Goal: Information Seeking & Learning: Learn about a topic

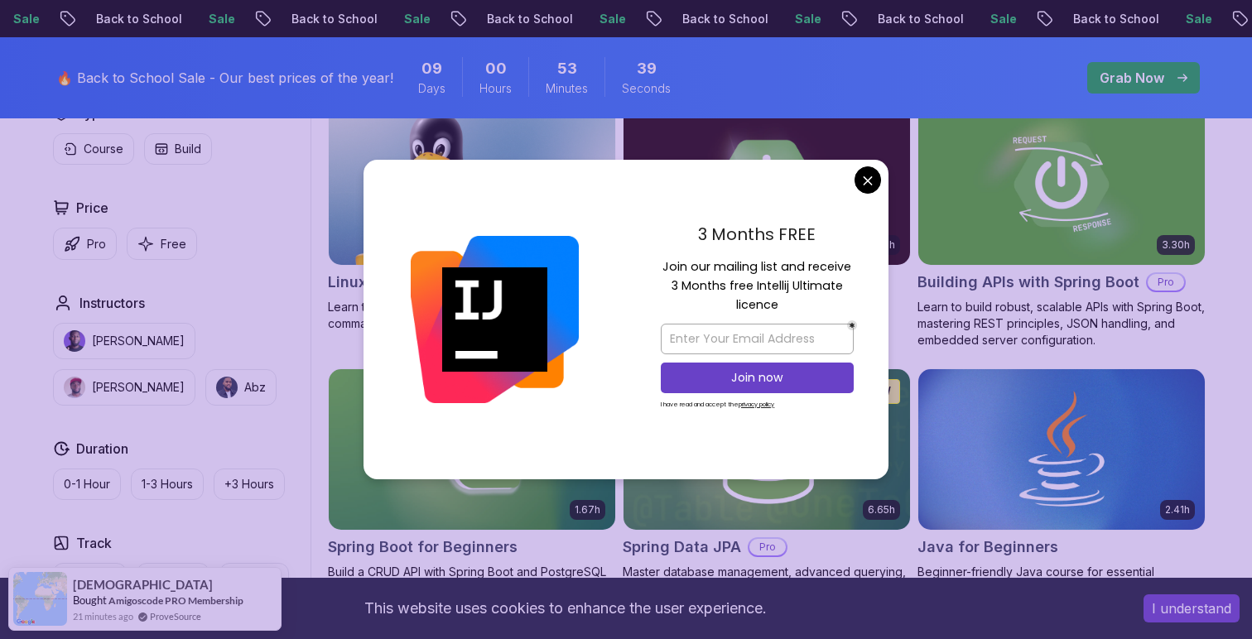
scroll to position [543, 0]
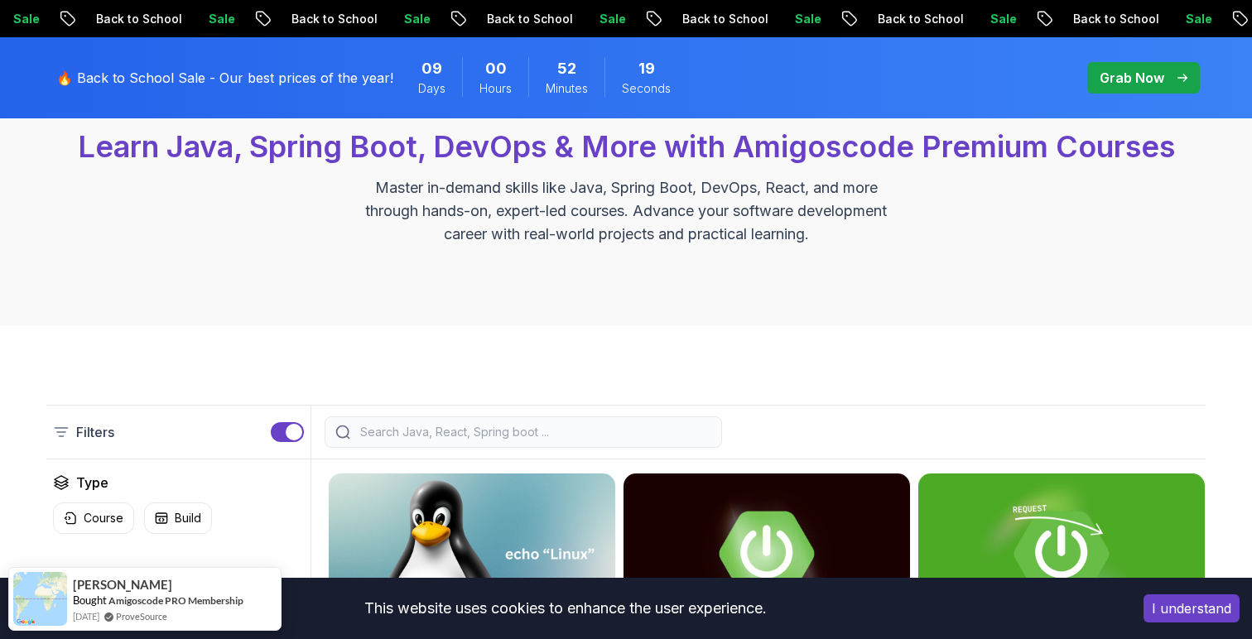
scroll to position [0, 0]
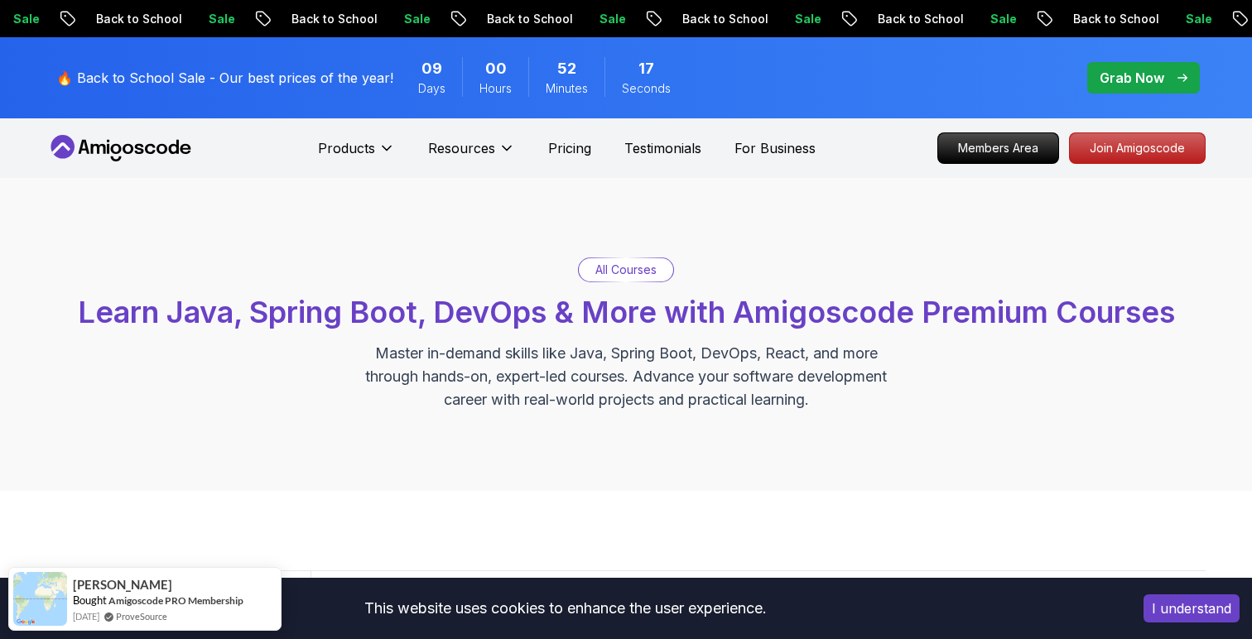
click at [1138, 73] on p "Grab Now" at bounding box center [1132, 78] width 65 height 20
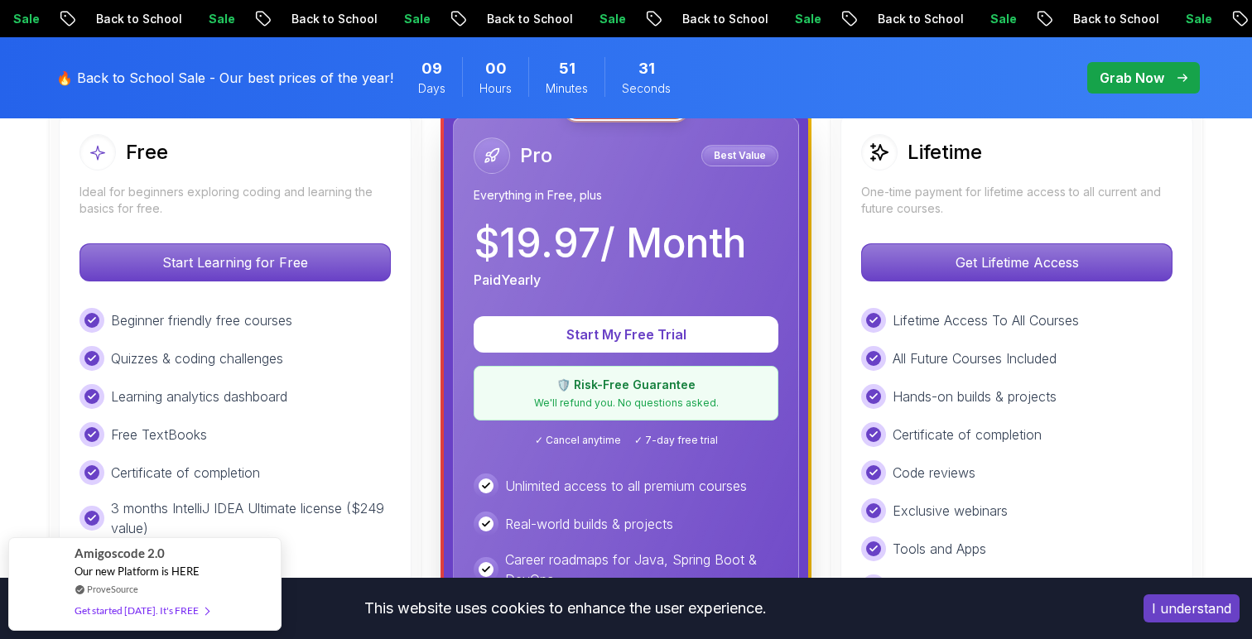
scroll to position [500, 0]
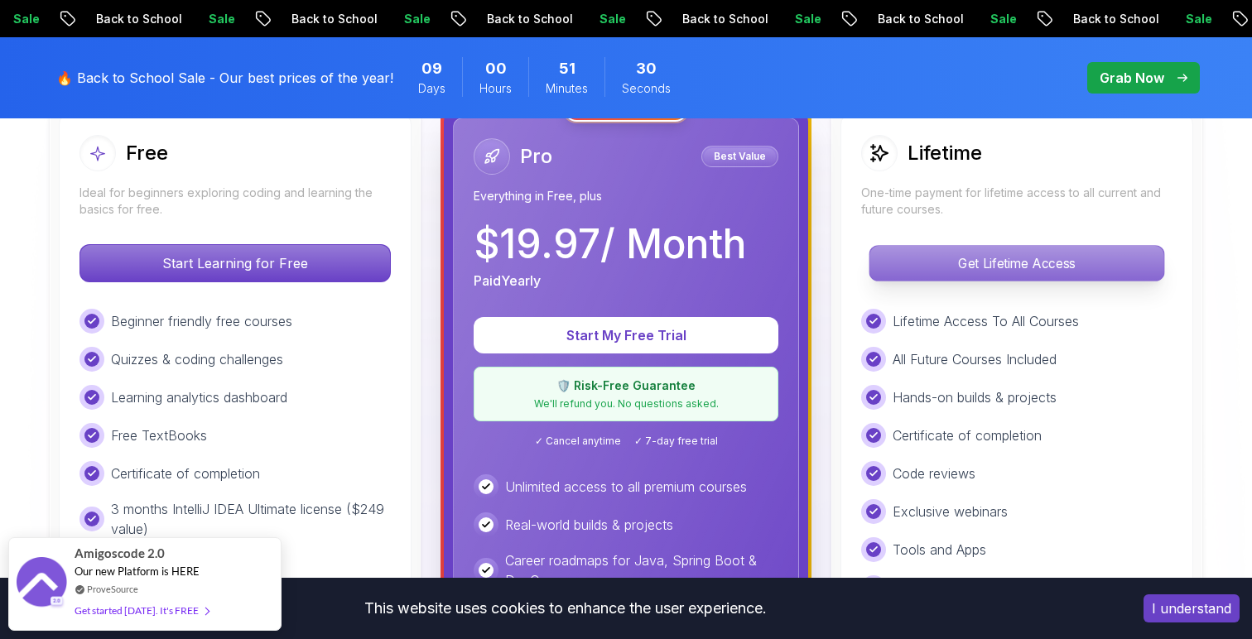
click at [953, 269] on p "Get Lifetime Access" at bounding box center [1016, 263] width 294 height 35
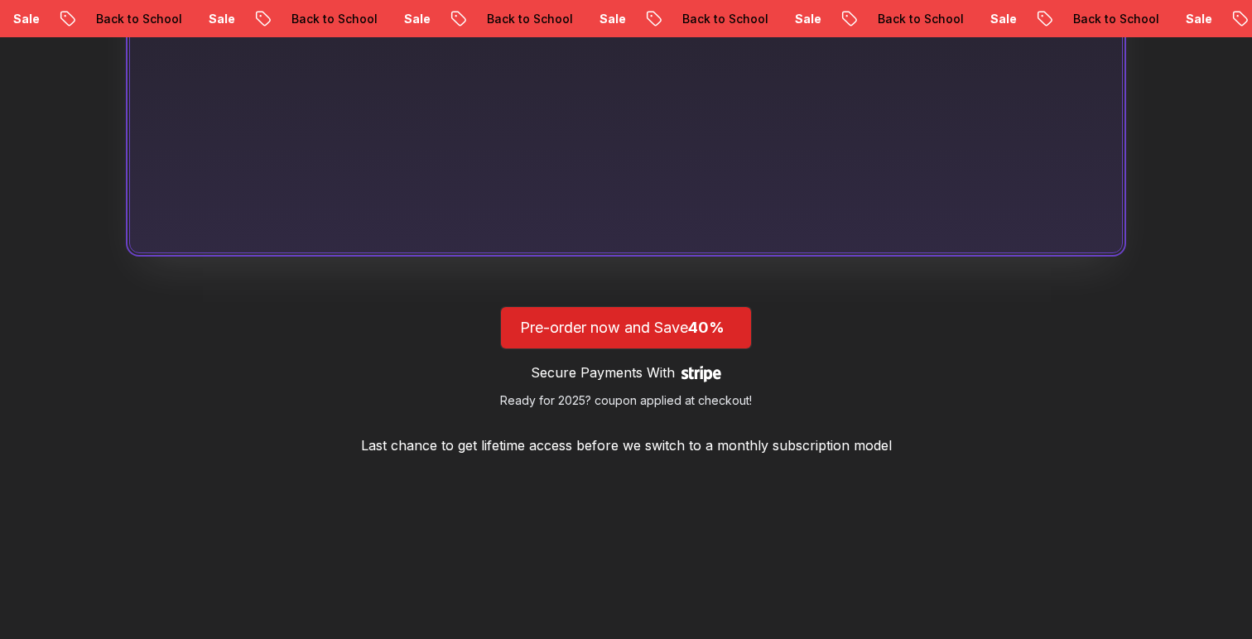
scroll to position [1418, 0]
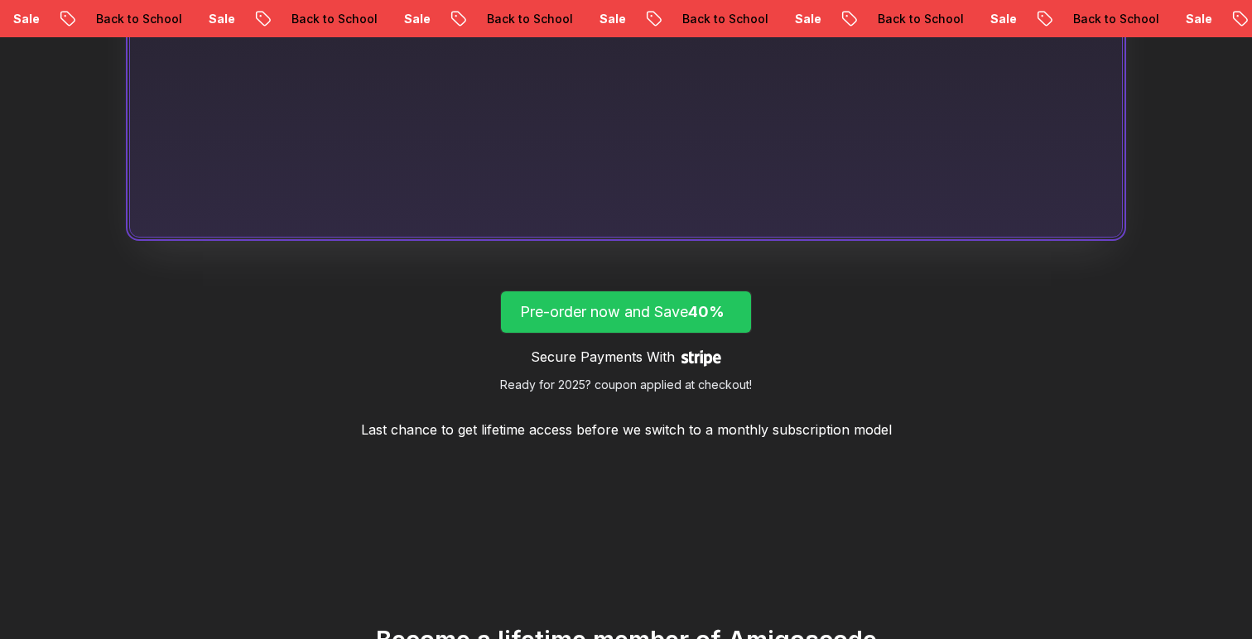
click at [678, 302] on p "Pre-order now and Save 40%" at bounding box center [626, 312] width 212 height 23
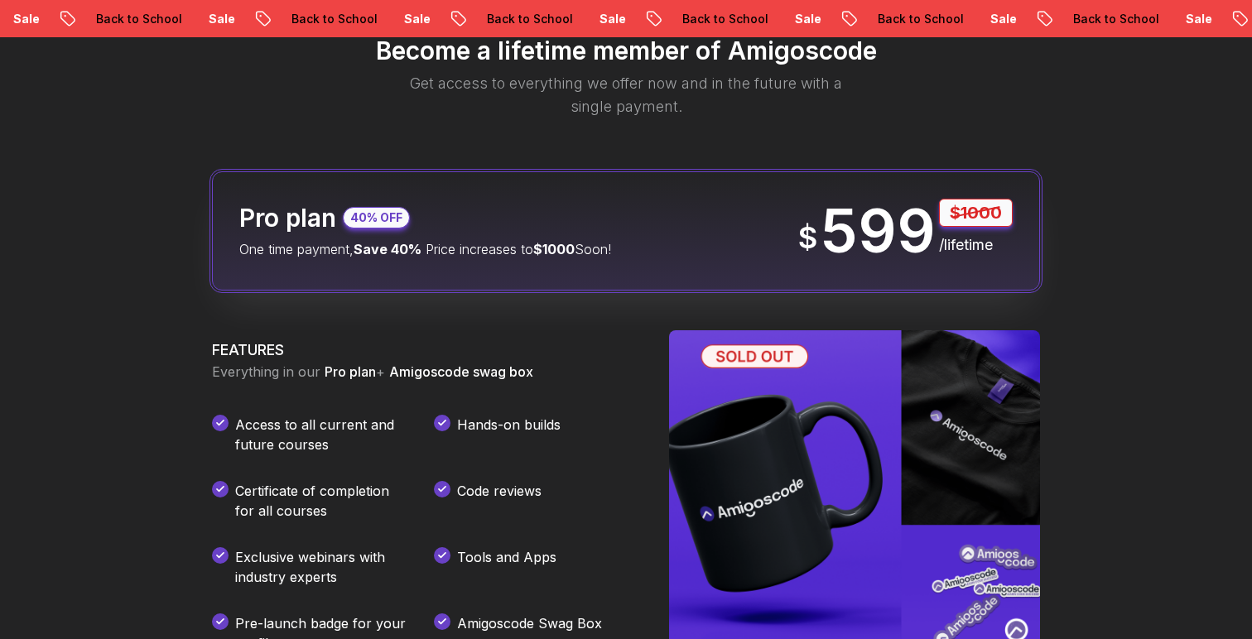
scroll to position [1996, 0]
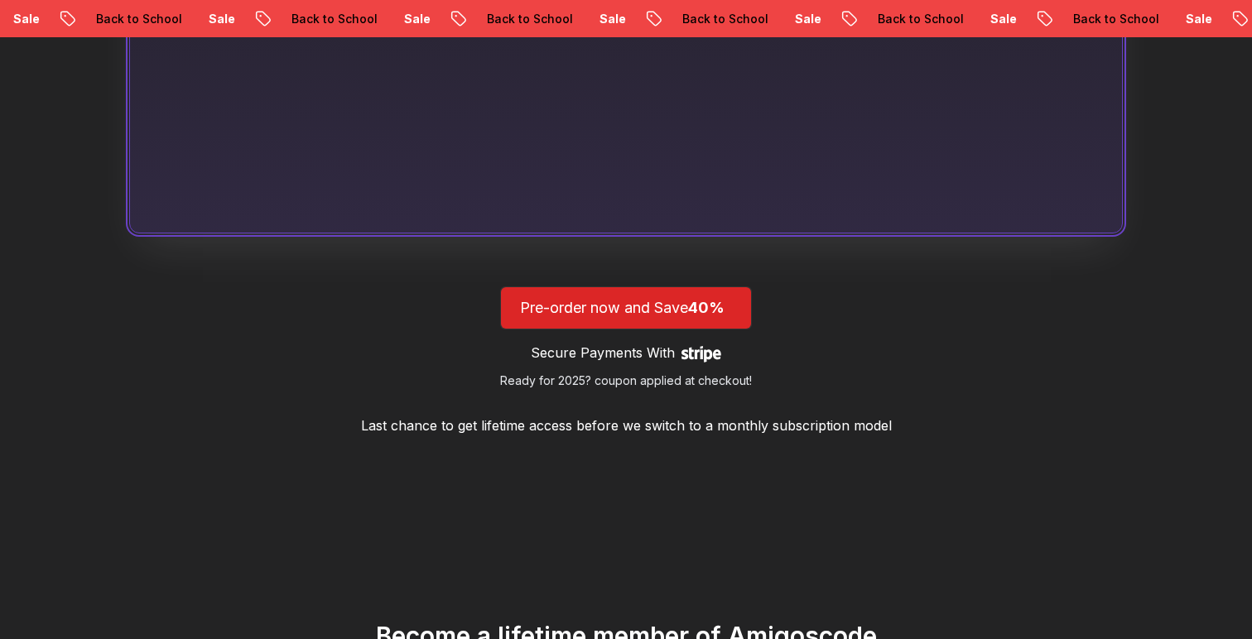
scroll to position [1418, 0]
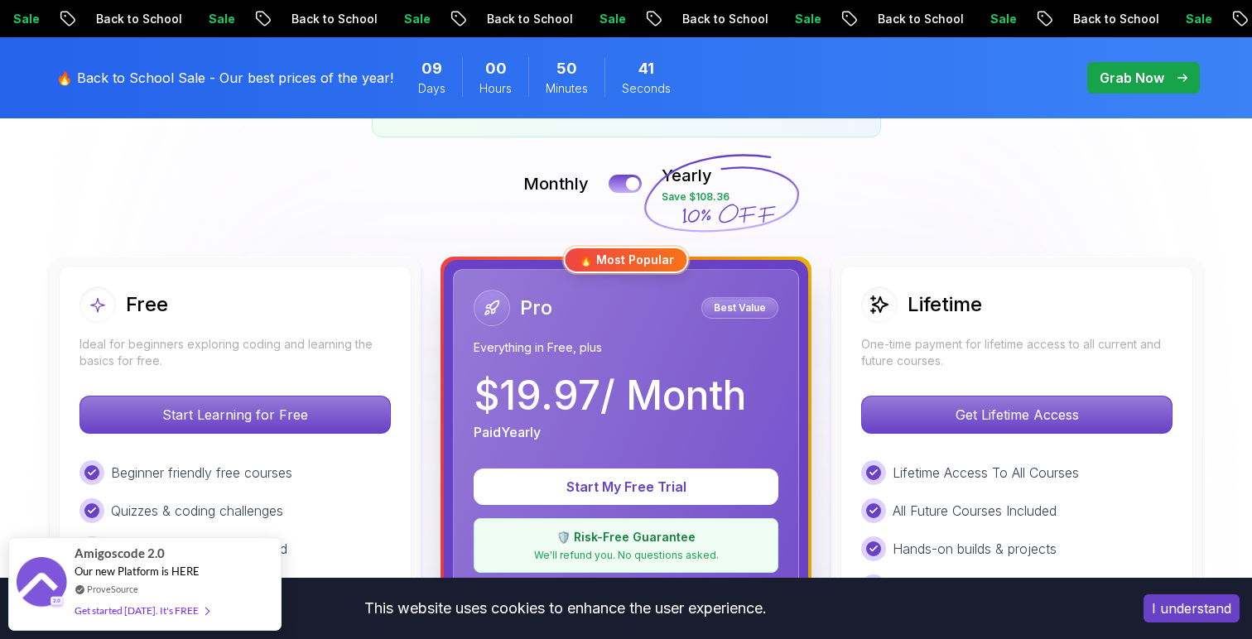
scroll to position [343, 0]
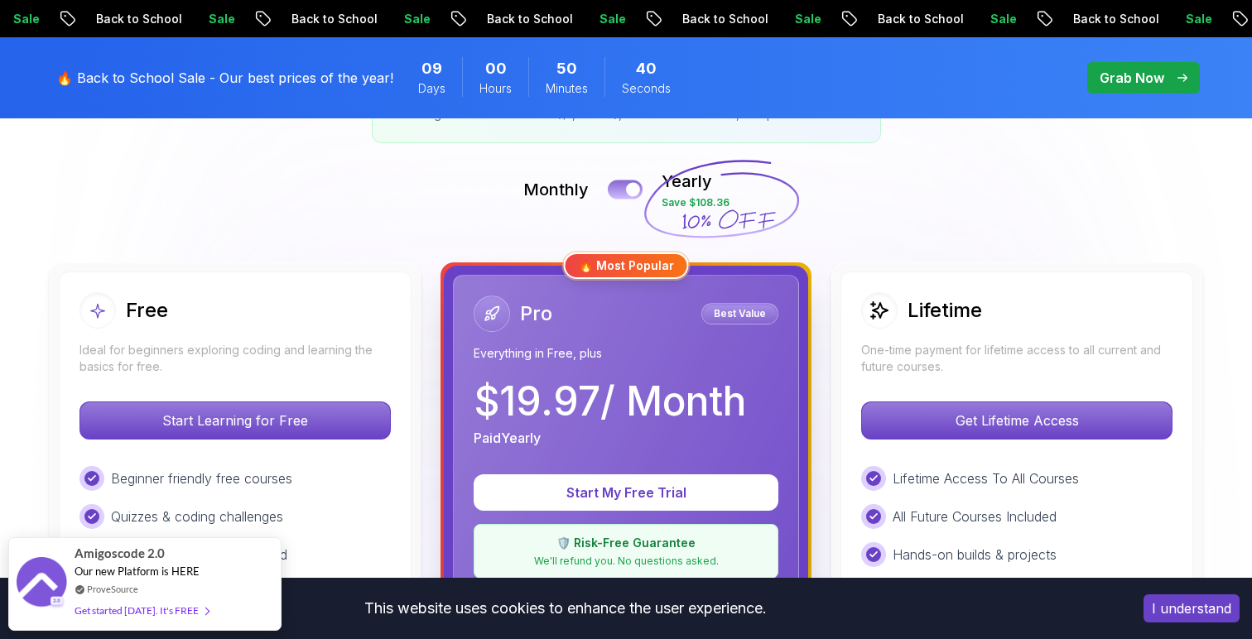
click at [628, 187] on div at bounding box center [633, 190] width 14 height 14
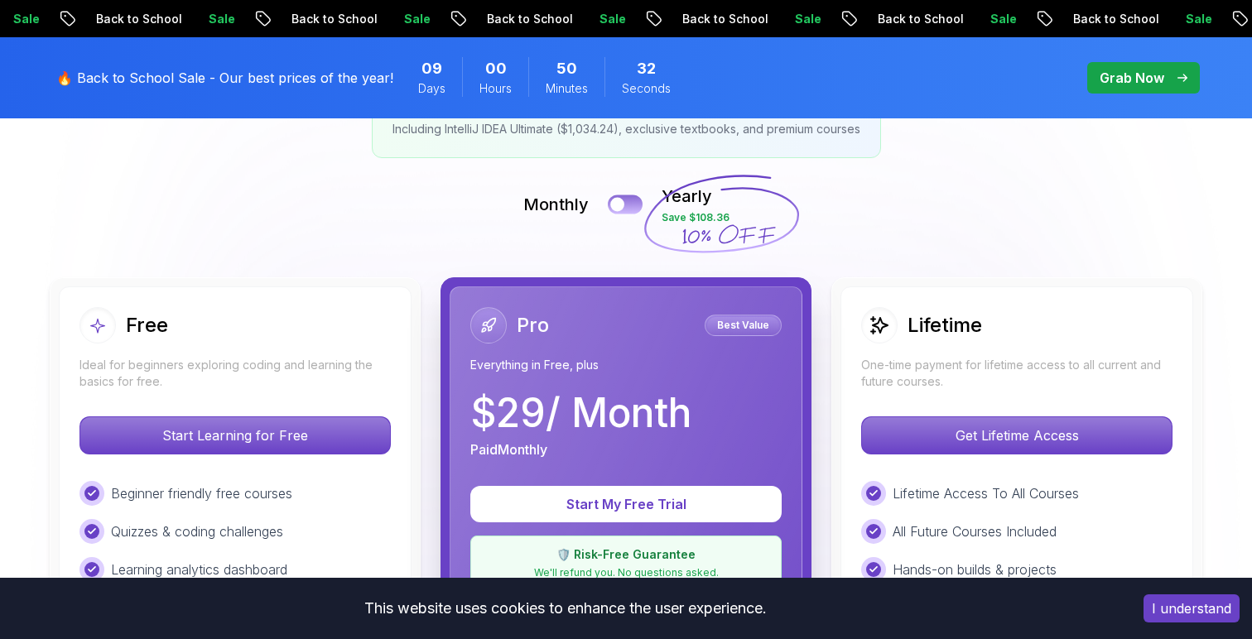
scroll to position [330, 0]
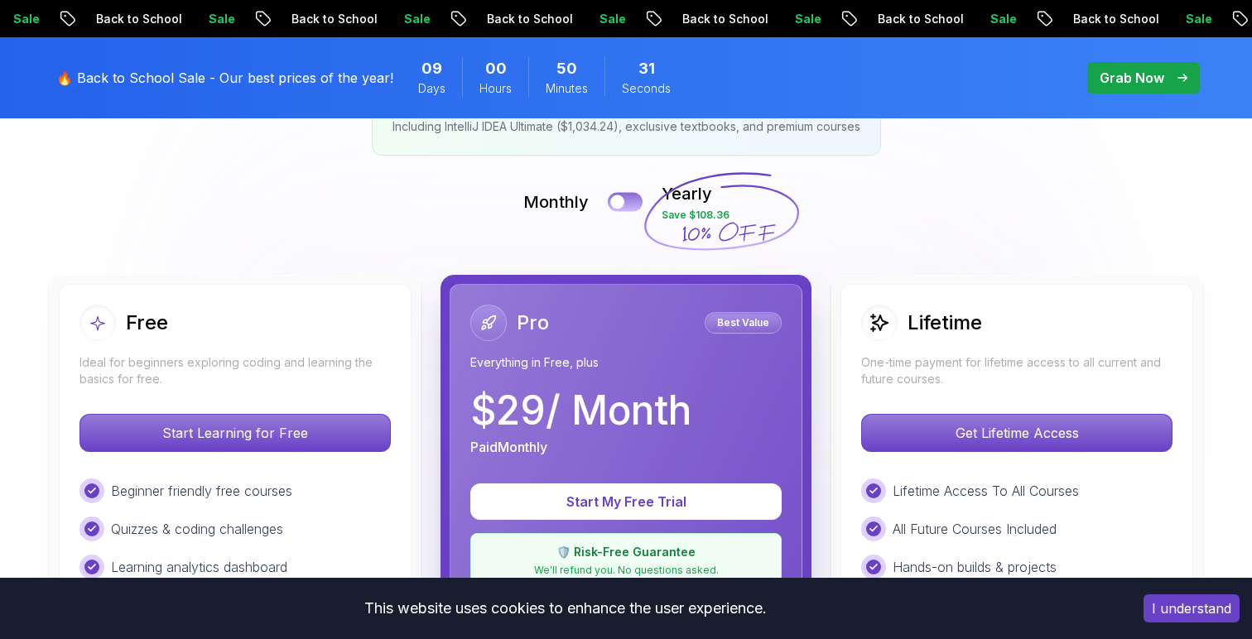
click at [628, 194] on button at bounding box center [625, 201] width 35 height 19
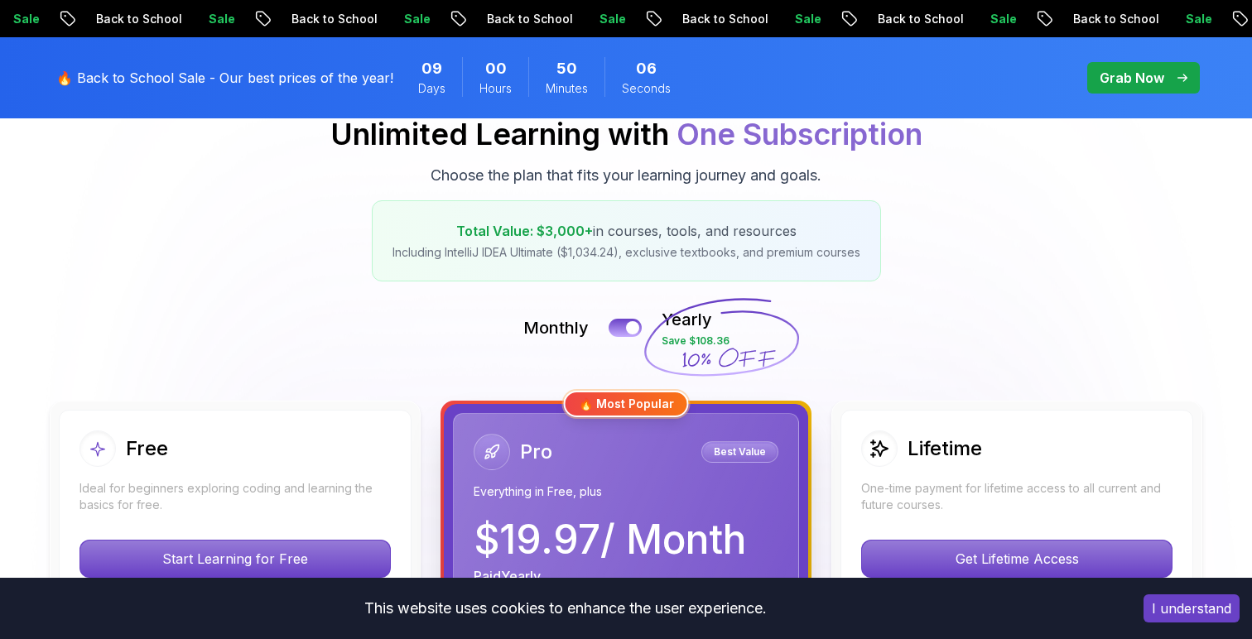
scroll to position [0, 0]
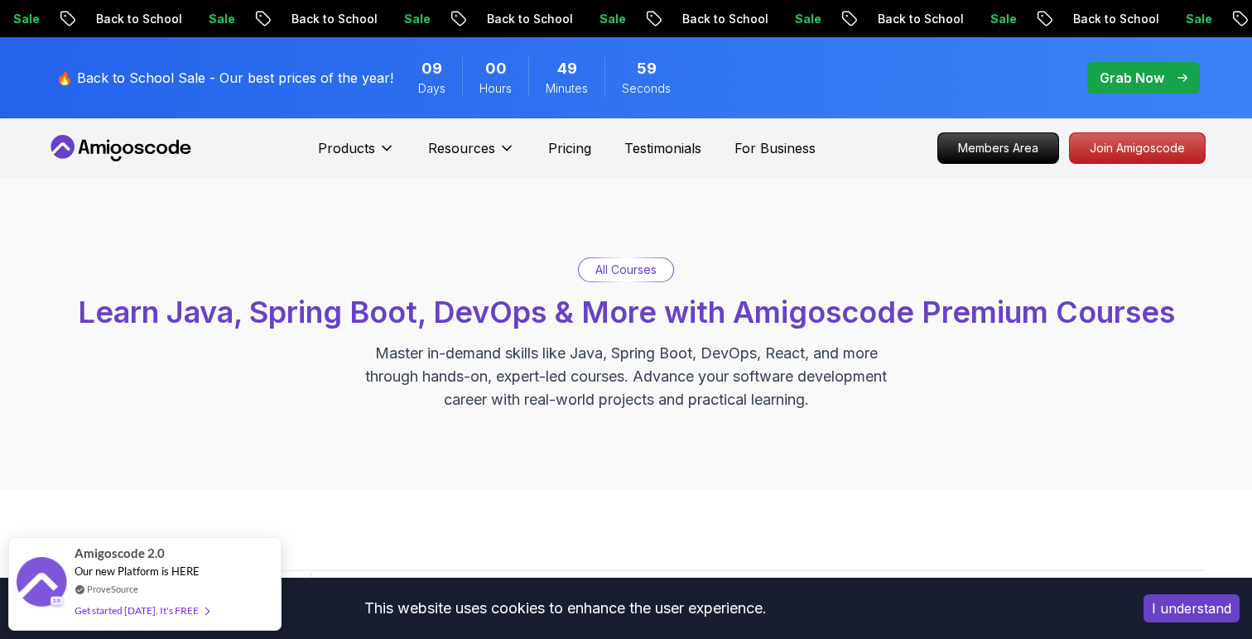
click at [619, 264] on p "All Courses" at bounding box center [625, 270] width 61 height 17
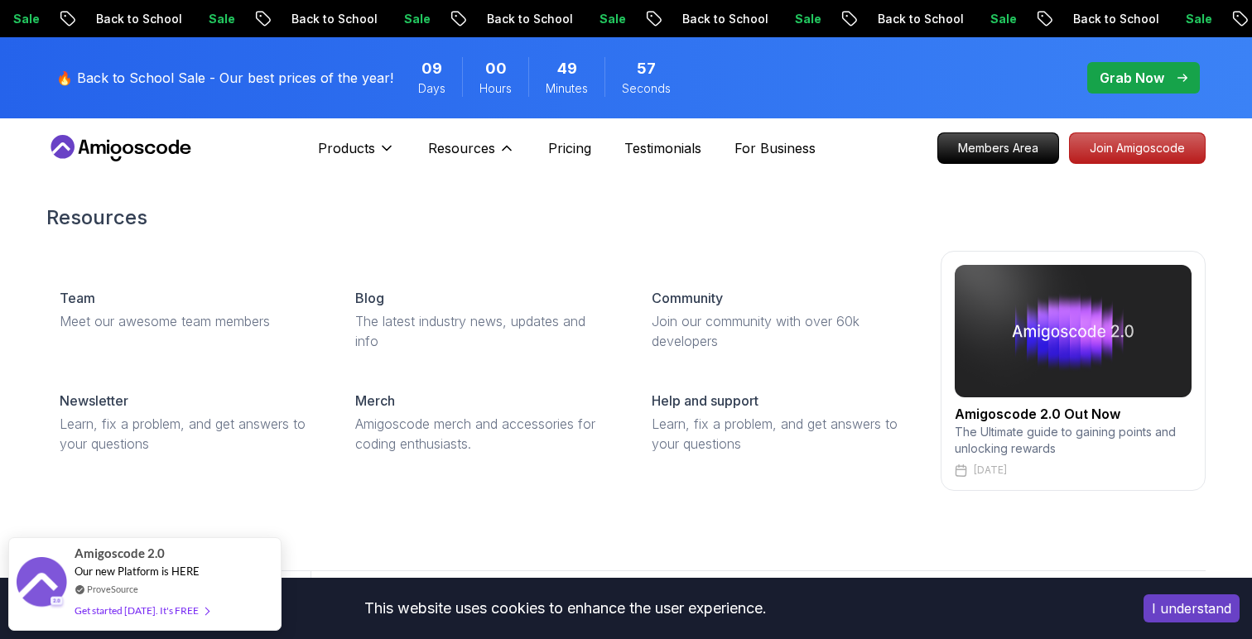
click at [402, 150] on div "Products Resources Resources Team Meet our awesome team members Blog The latest…" at bounding box center [416, 148] width 197 height 33
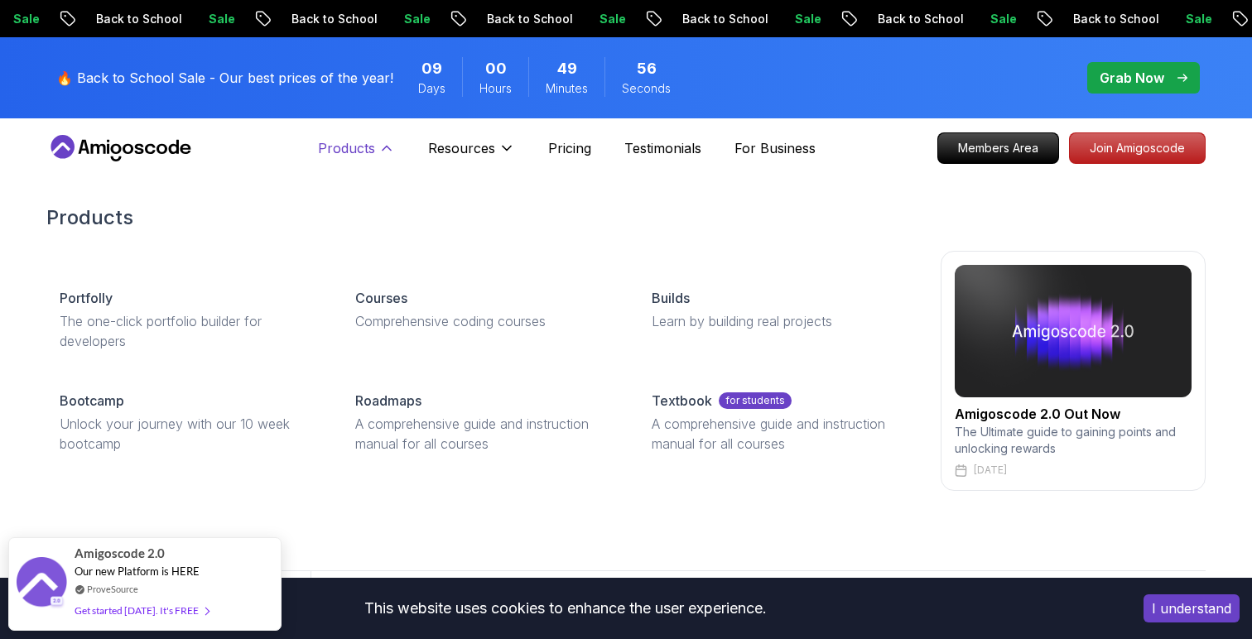
click at [378, 143] on icon at bounding box center [386, 148] width 17 height 17
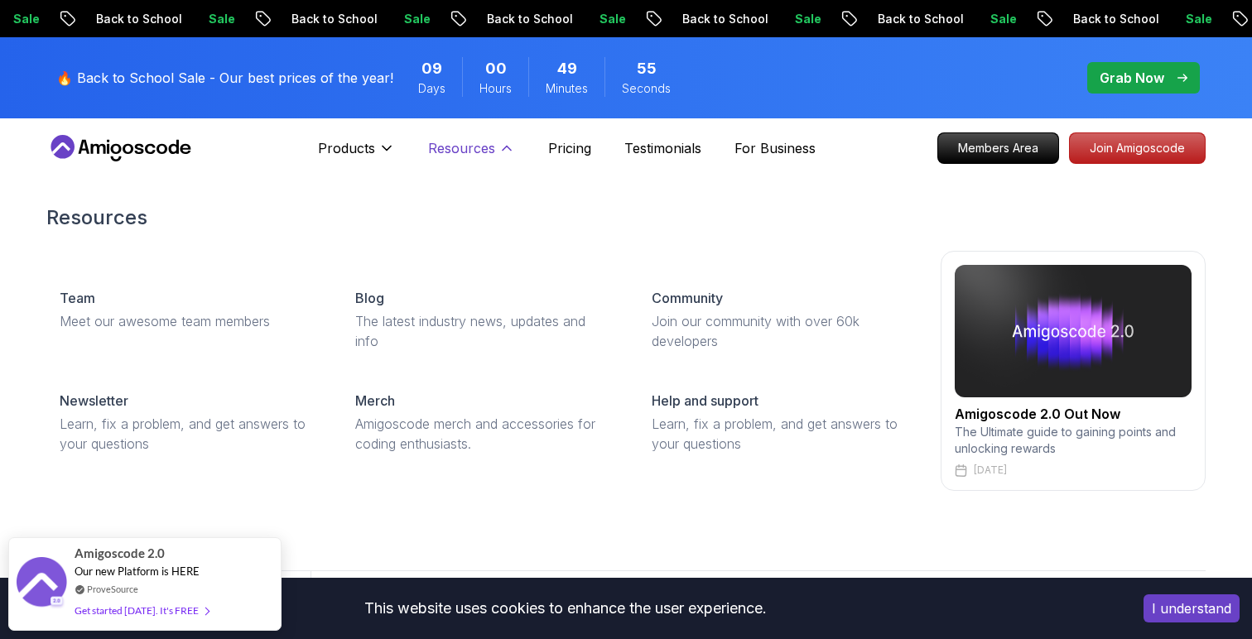
click at [501, 147] on icon at bounding box center [506, 148] width 17 height 17
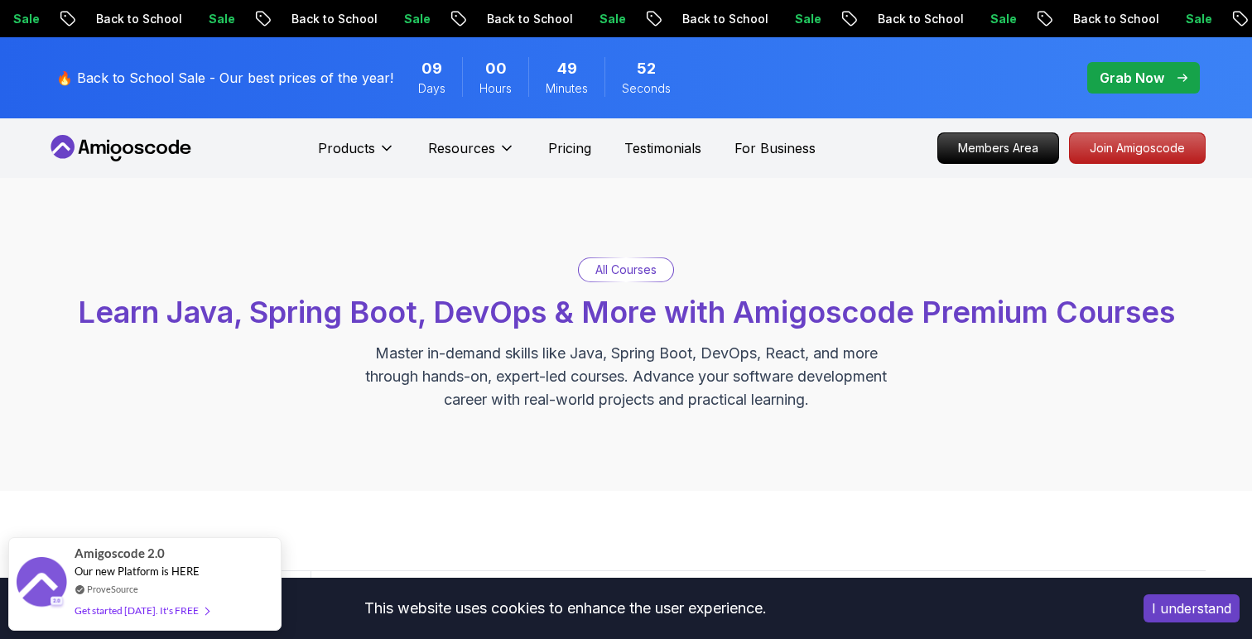
click at [816, 134] on nav "Products Resources Pricing Testimonials For Business Members Area Join Amigosco…" at bounding box center [625, 148] width 1159 height 60
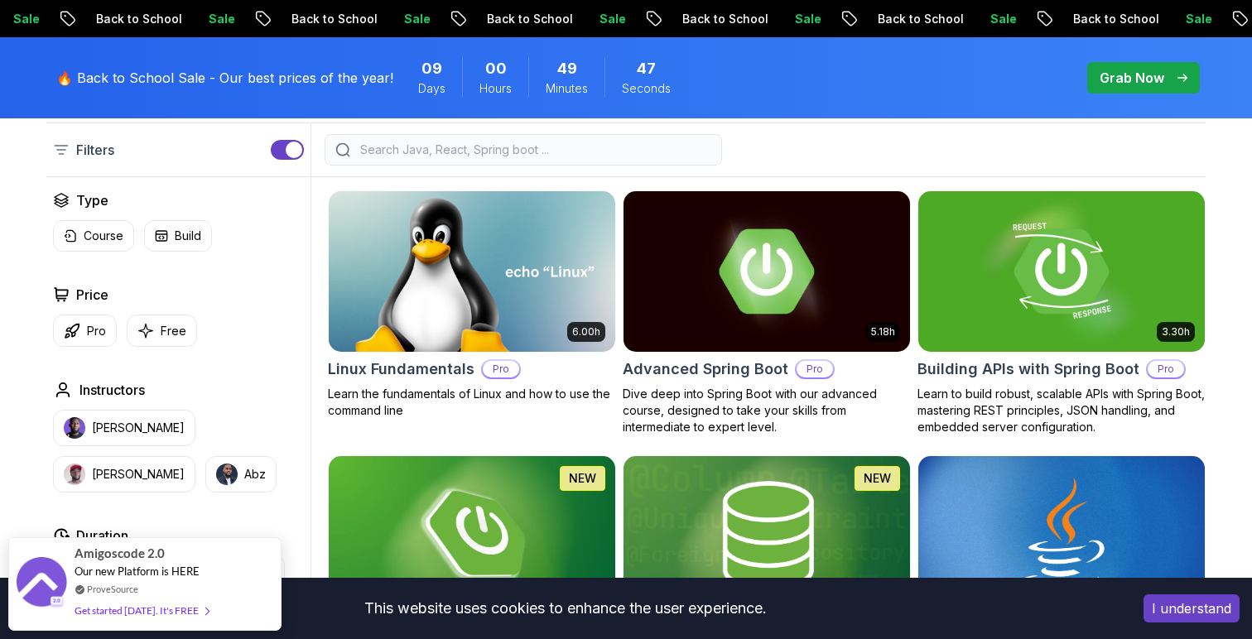
scroll to position [455, 0]
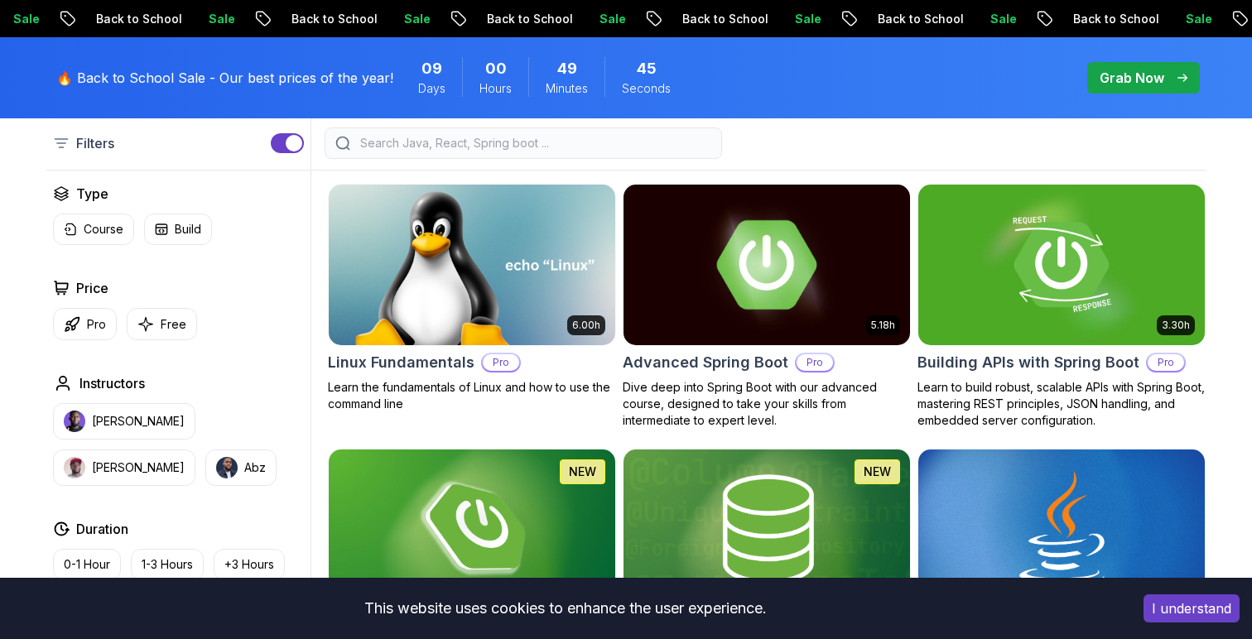
click at [674, 378] on div "5.18h Advanced Spring Boot Pro Dive deep into Spring Boot with our advanced cou…" at bounding box center [767, 306] width 288 height 245
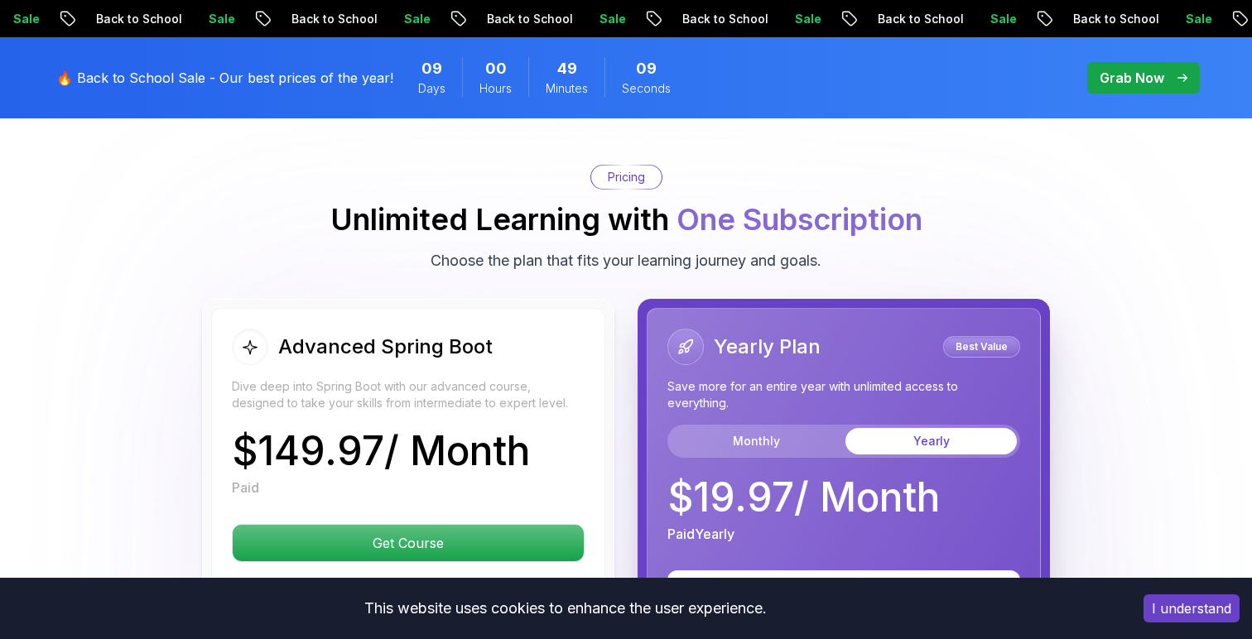
scroll to position [3593, 0]
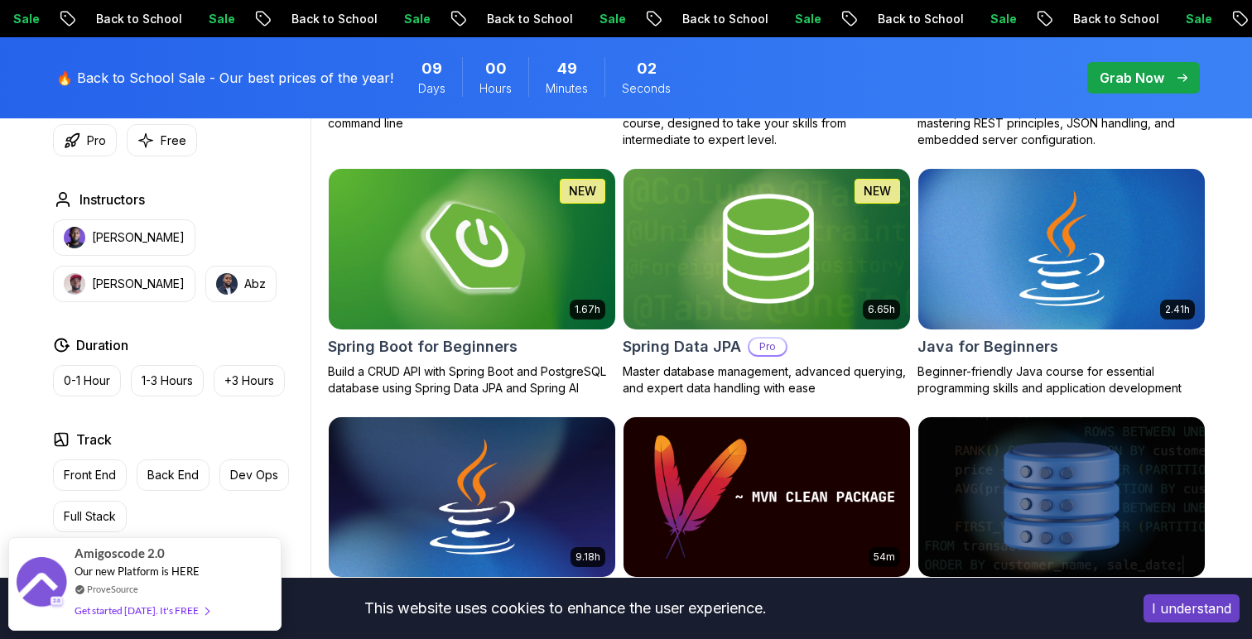
scroll to position [737, 0]
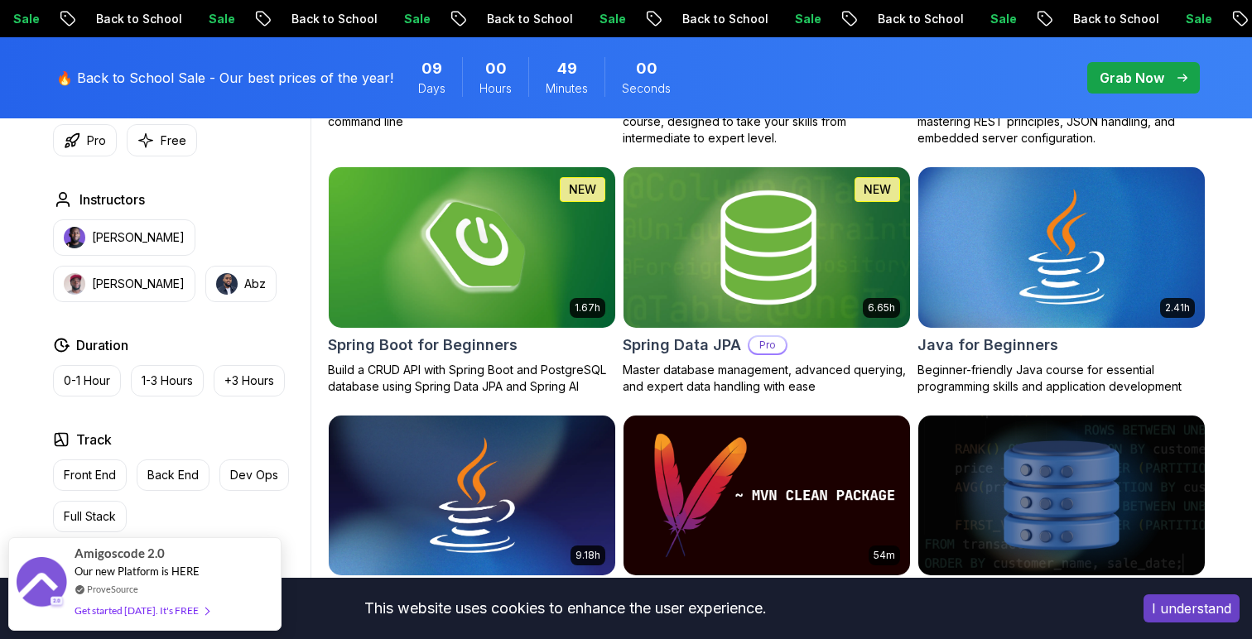
click at [697, 344] on h2 "Spring Data JPA" at bounding box center [682, 345] width 118 height 23
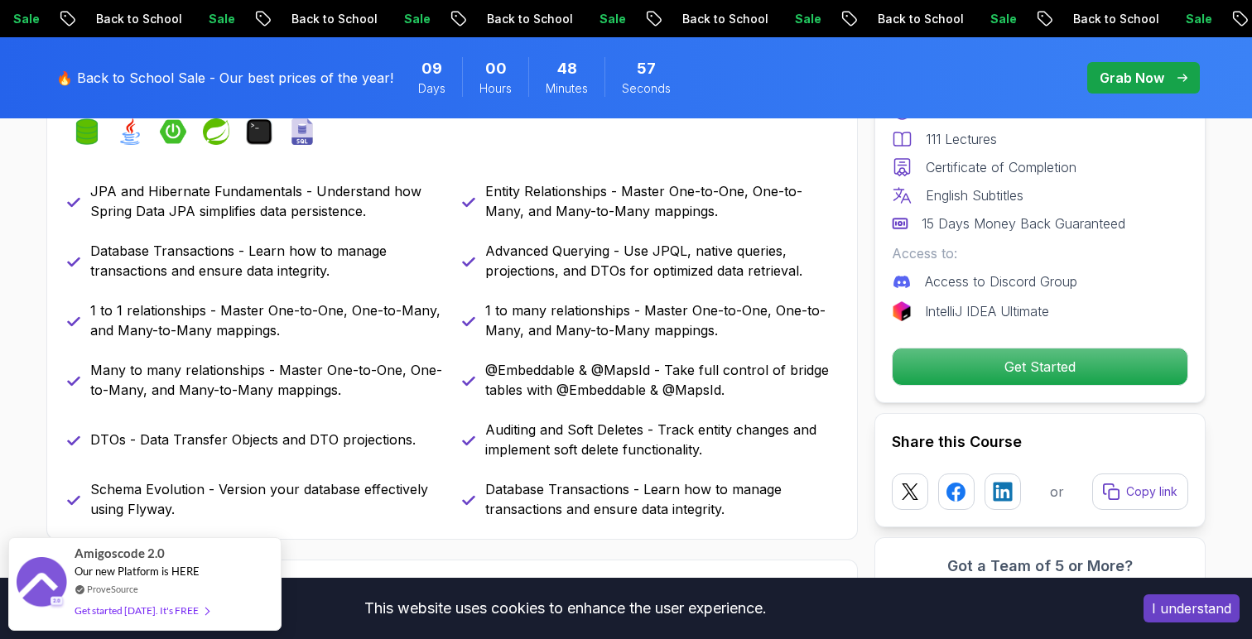
scroll to position [786, 0]
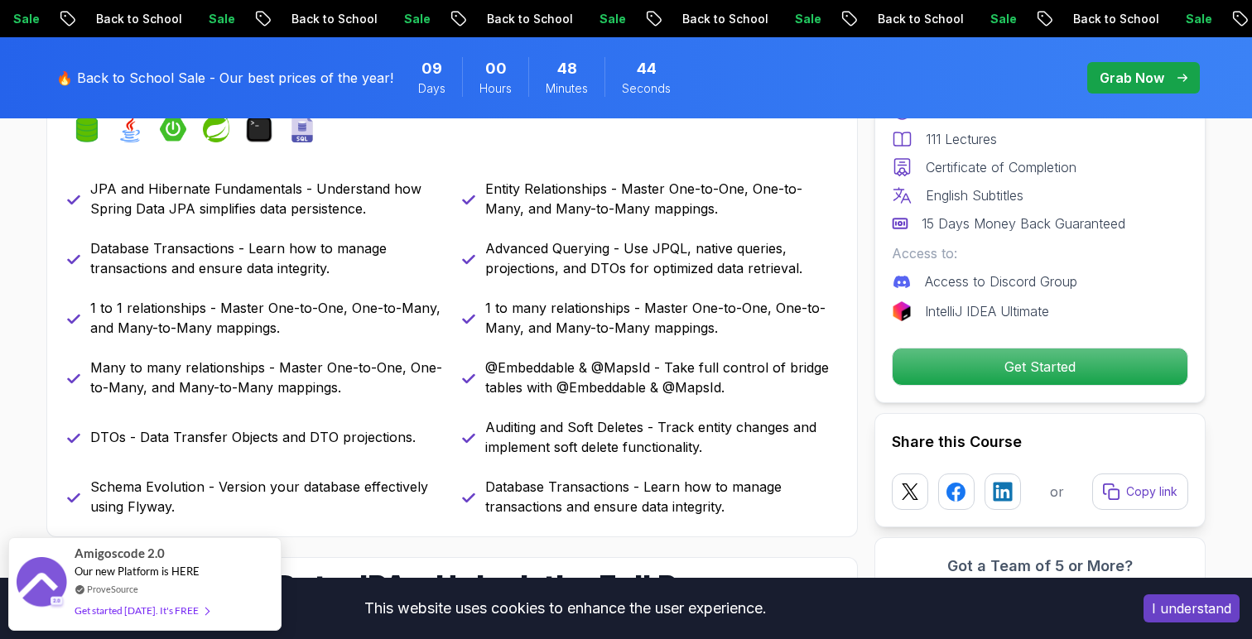
click at [582, 340] on div "JPA and Hibernate Fundamentals - Understand how Spring Data JPA simplifies data…" at bounding box center [452, 348] width 770 height 338
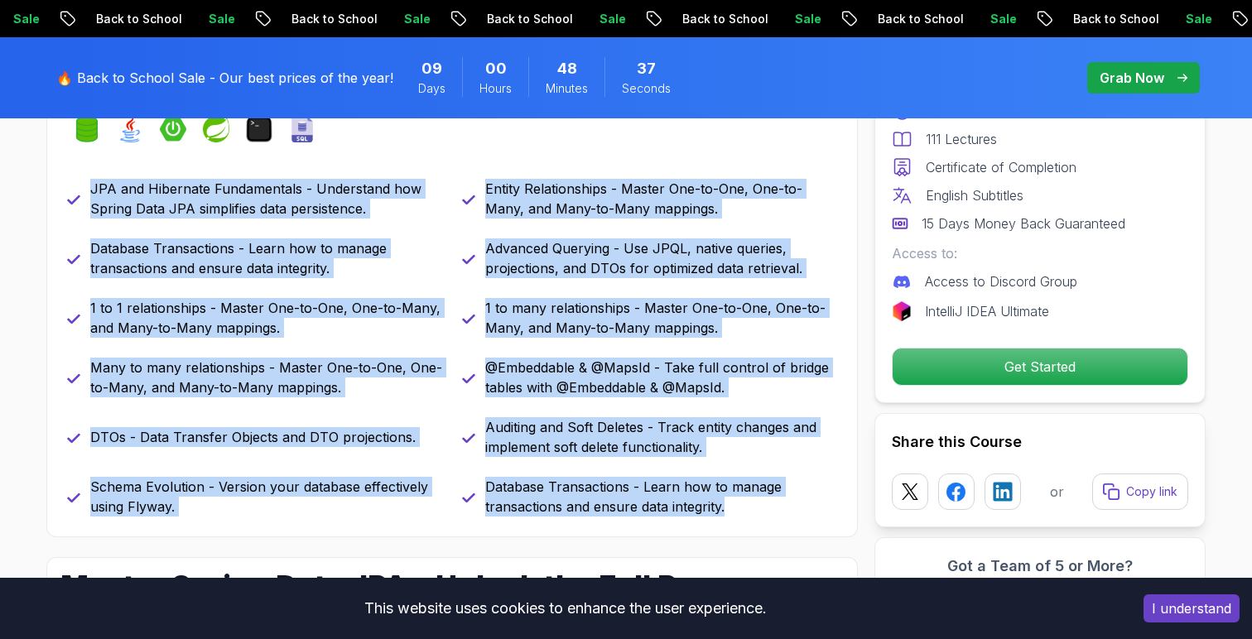
drag, startPoint x: 90, startPoint y: 192, endPoint x: 741, endPoint y: 525, distance: 731.0
click at [741, 525] on div "What you will learn spring-data-jpa java spring-boot spring terminal sql JPA an…" at bounding box center [451, 296] width 811 height 482
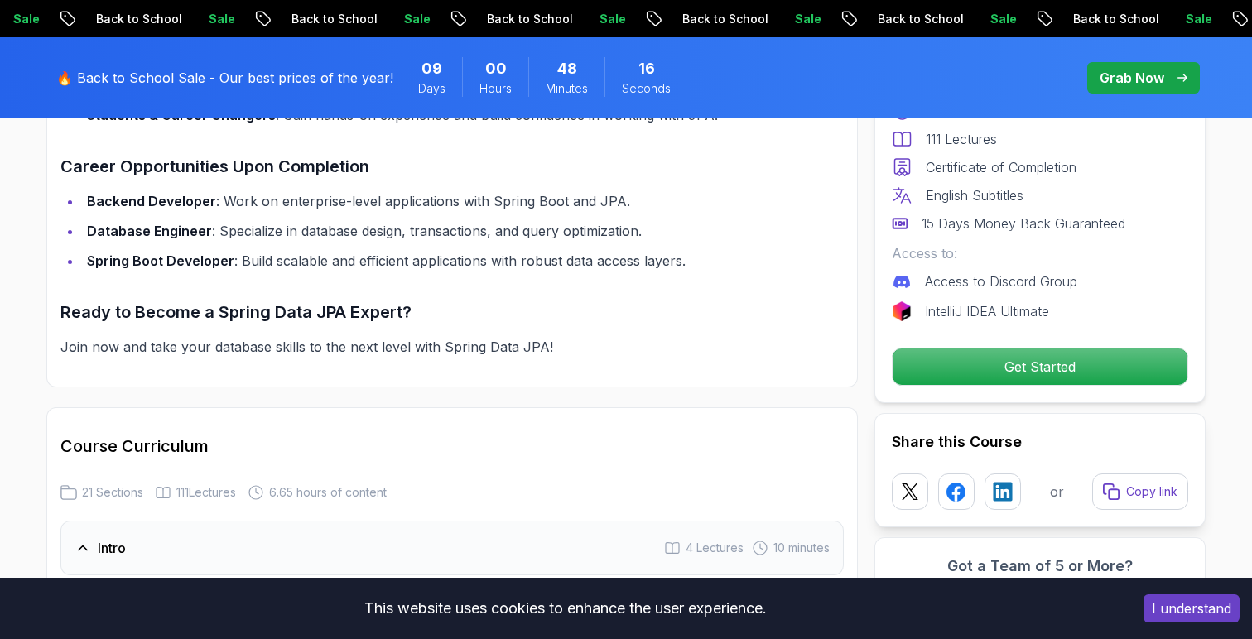
scroll to position [1726, 0]
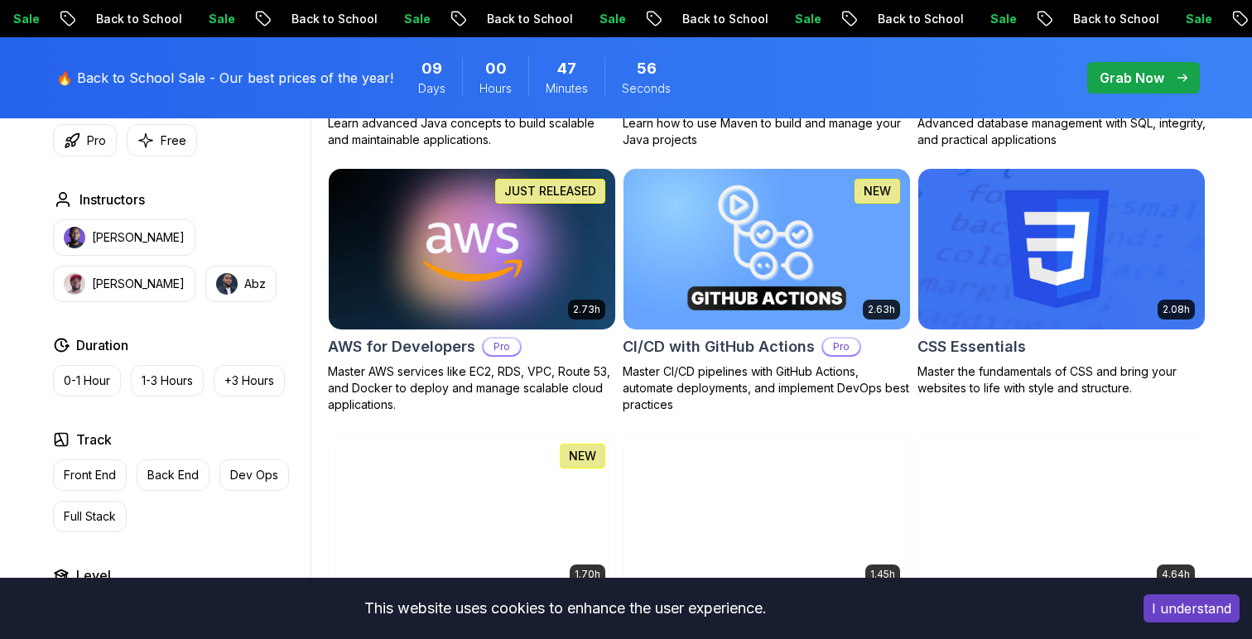
scroll to position [1240, 0]
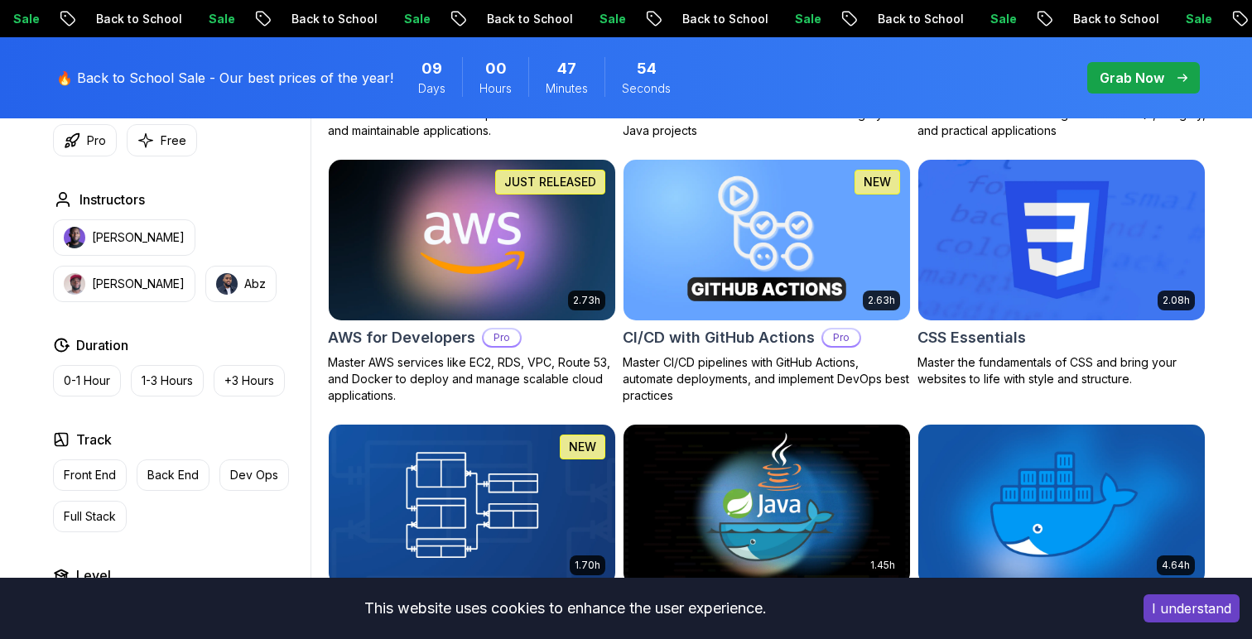
click at [465, 360] on p "Master AWS services like EC2, RDS, VPC, Route 53, and Docker to deploy and mana…" at bounding box center [472, 379] width 288 height 50
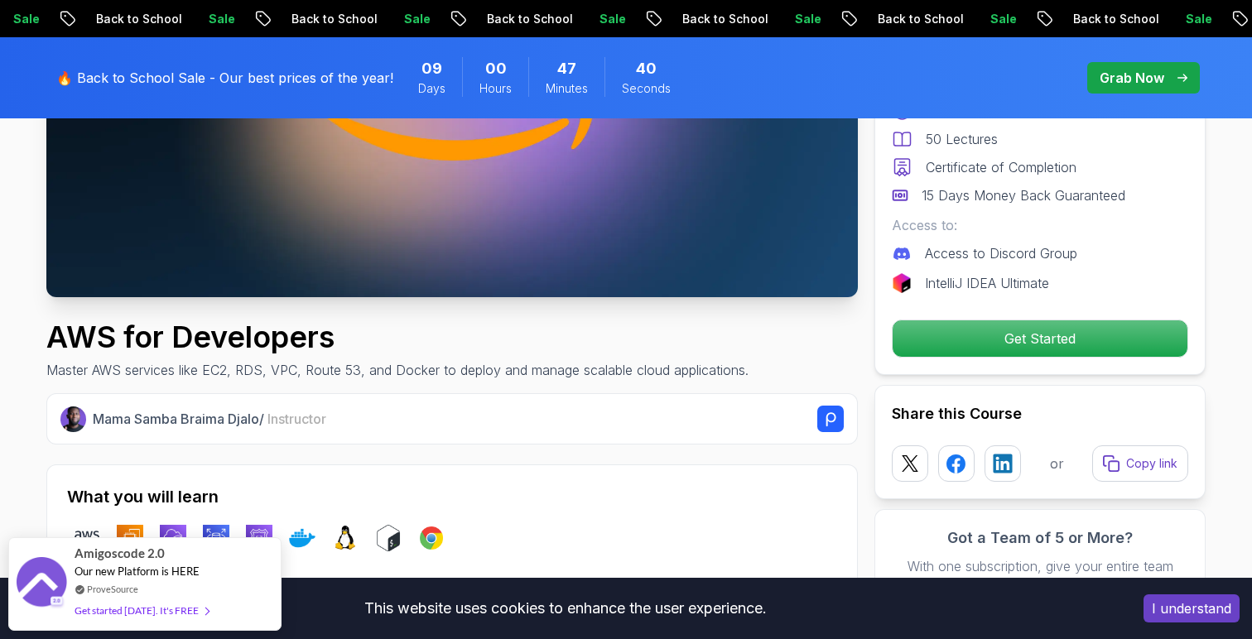
scroll to position [371, 0]
